Goal: Download file/media: Download file/media

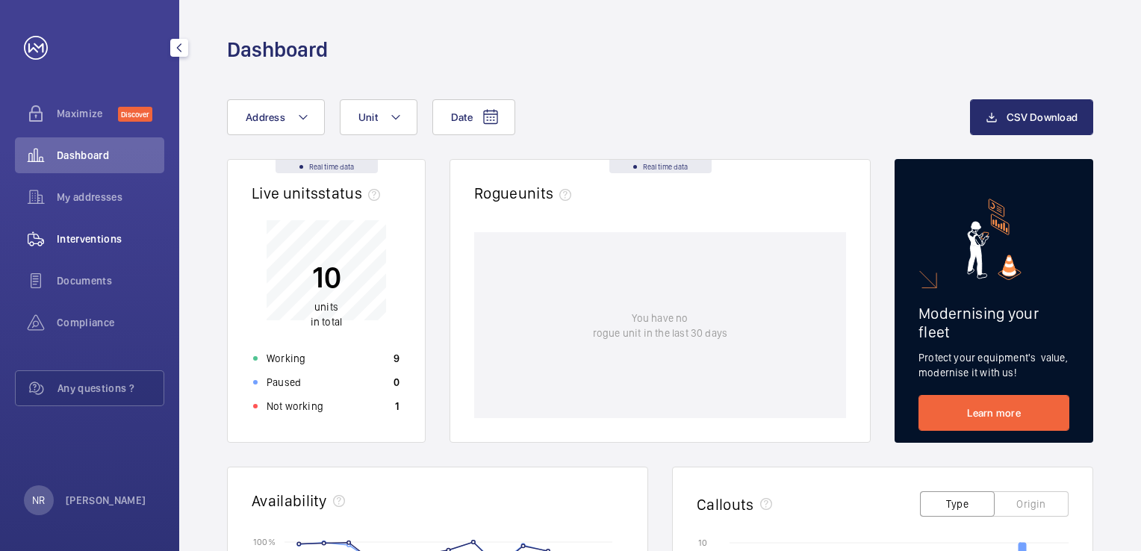
click at [92, 240] on span "Interventions" at bounding box center [111, 239] width 108 height 15
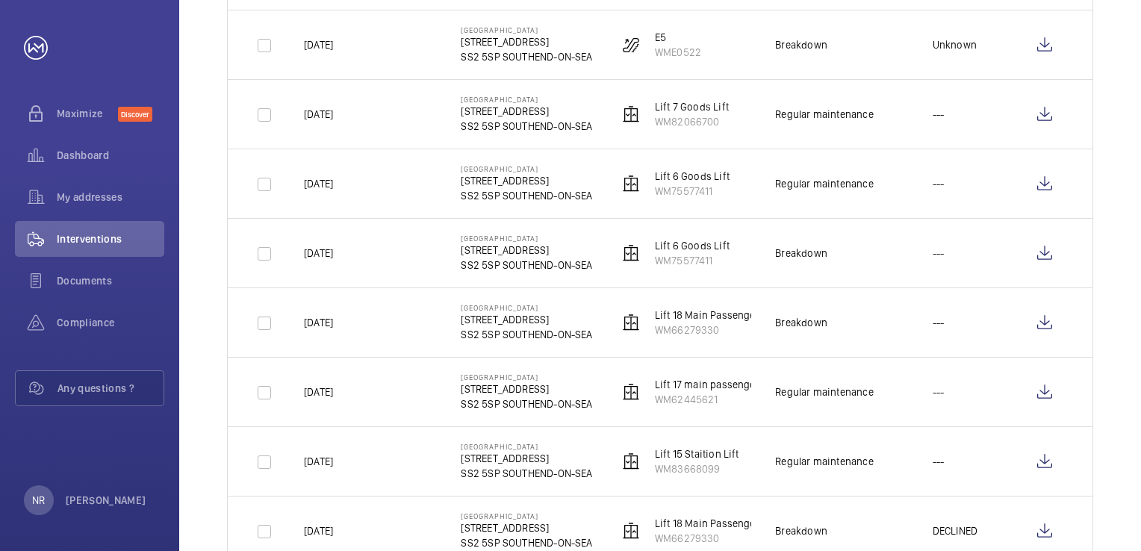
scroll to position [373, 0]
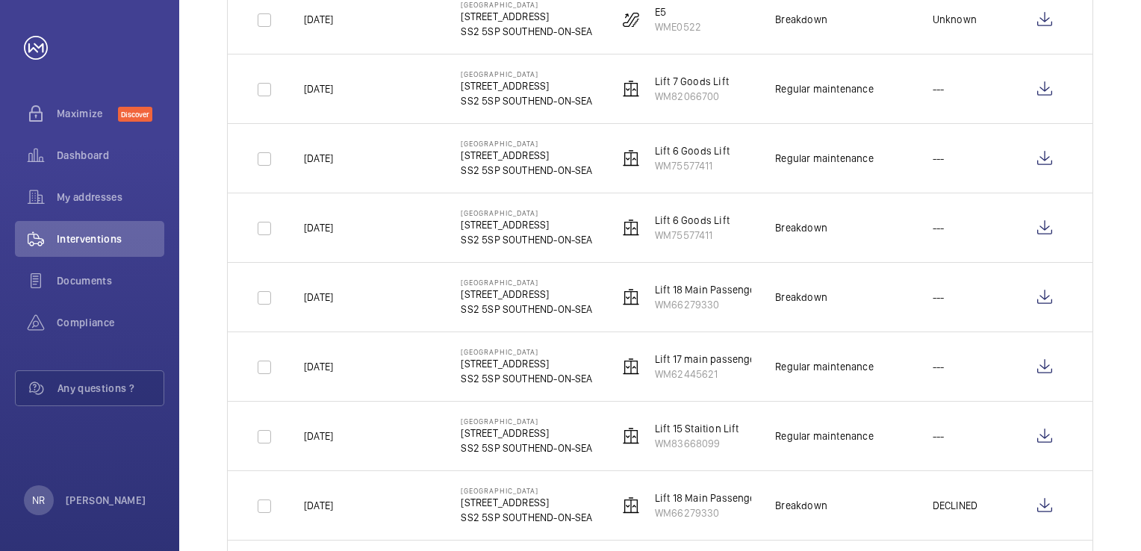
click at [788, 291] on div "Breakdown" at bounding box center [801, 297] width 52 height 15
click at [678, 305] on p "WM66279330" at bounding box center [716, 304] width 122 height 15
click at [710, 288] on p "Lift 18 Main Passenger Lift" at bounding box center [716, 289] width 122 height 15
click at [687, 305] on p "WM66279330" at bounding box center [716, 304] width 122 height 15
click at [333, 297] on p "[DATE]" at bounding box center [318, 297] width 29 height 15
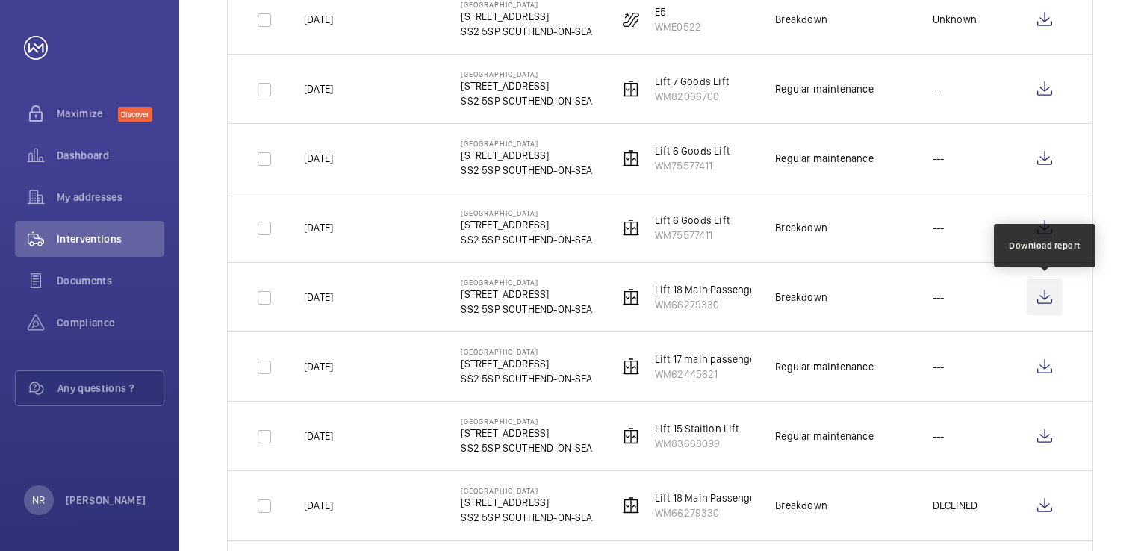
click at [1044, 302] on wm-front-icon-button at bounding box center [1045, 297] width 36 height 36
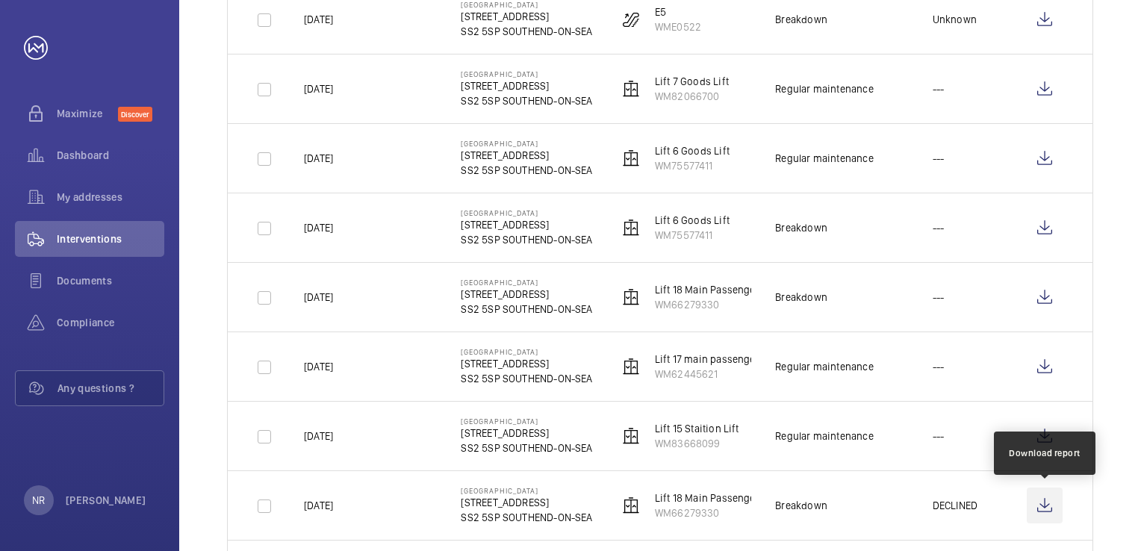
click at [1044, 503] on wm-front-icon-button at bounding box center [1045, 506] width 36 height 36
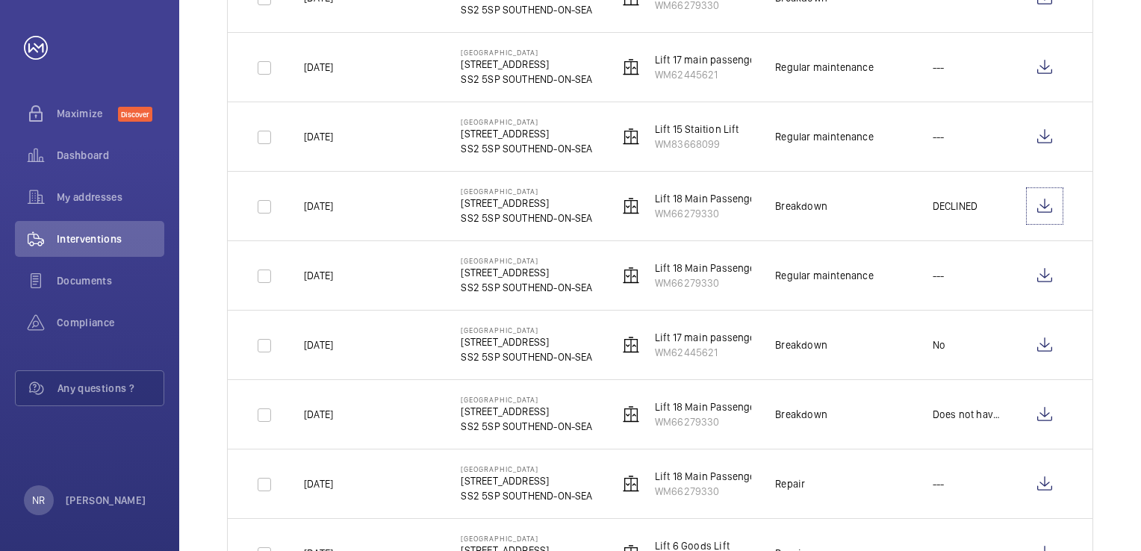
scroll to position [747, 0]
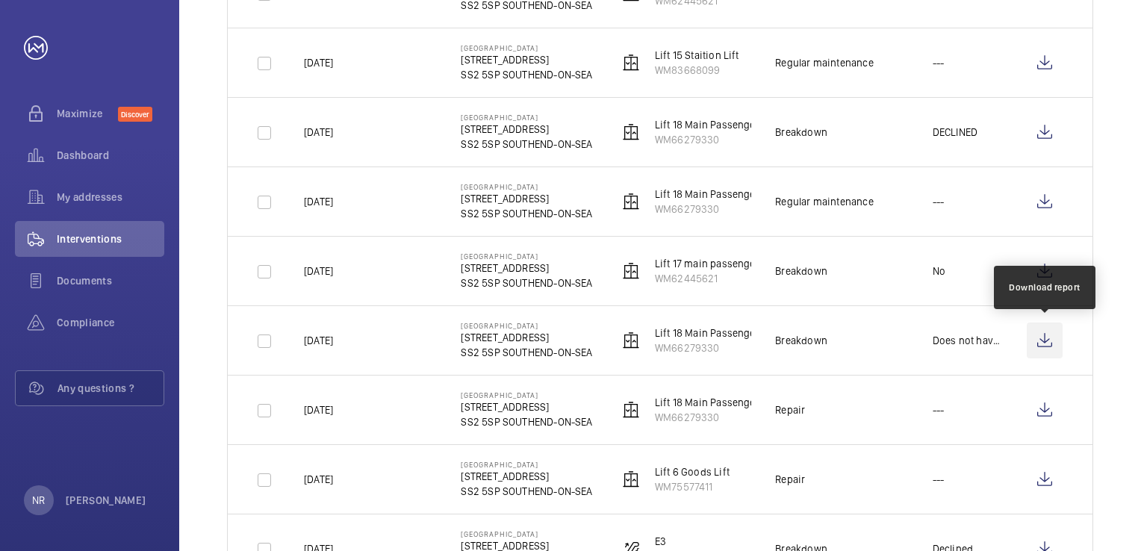
click at [1046, 342] on wm-front-icon-button at bounding box center [1045, 341] width 36 height 36
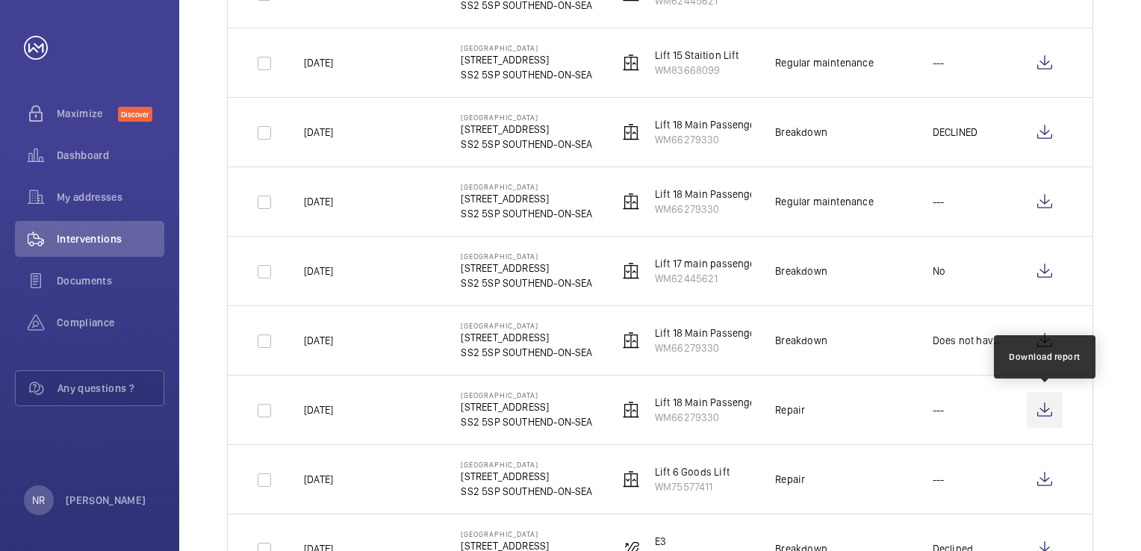
click at [1040, 410] on wm-front-icon-button at bounding box center [1045, 410] width 36 height 36
